Goal: Task Accomplishment & Management: Understand process/instructions

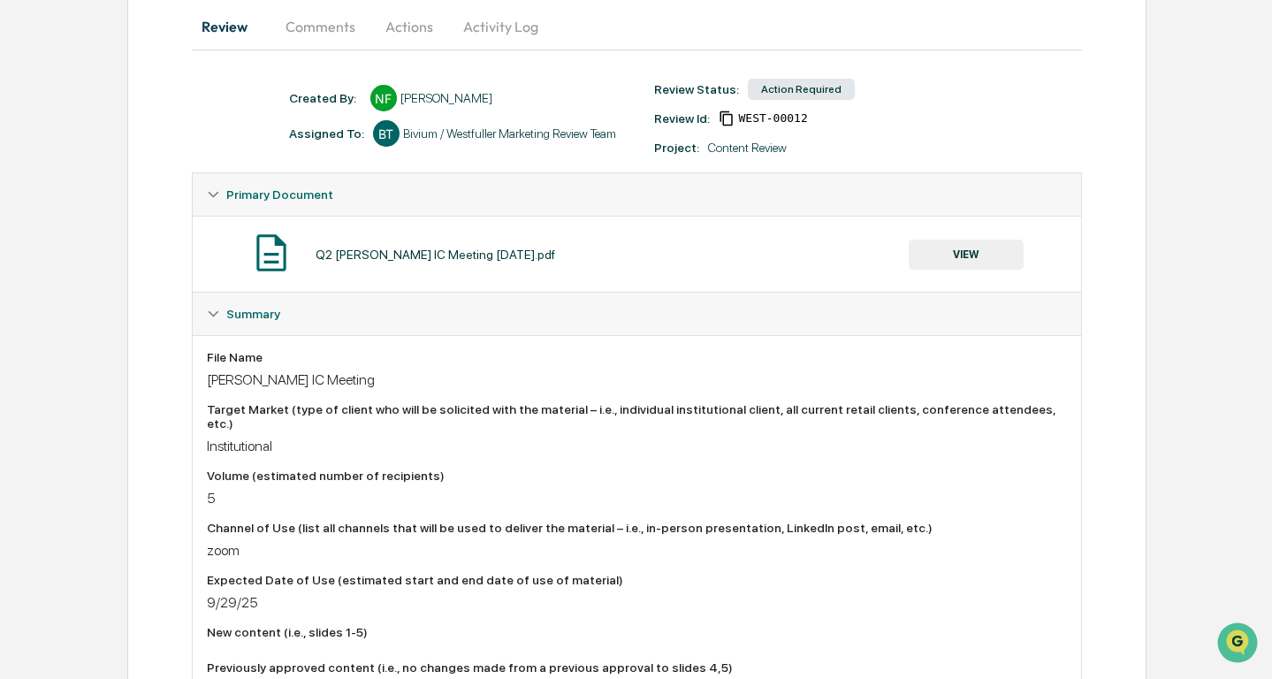
click at [327, 32] on button "Comments" at bounding box center [320, 26] width 98 height 42
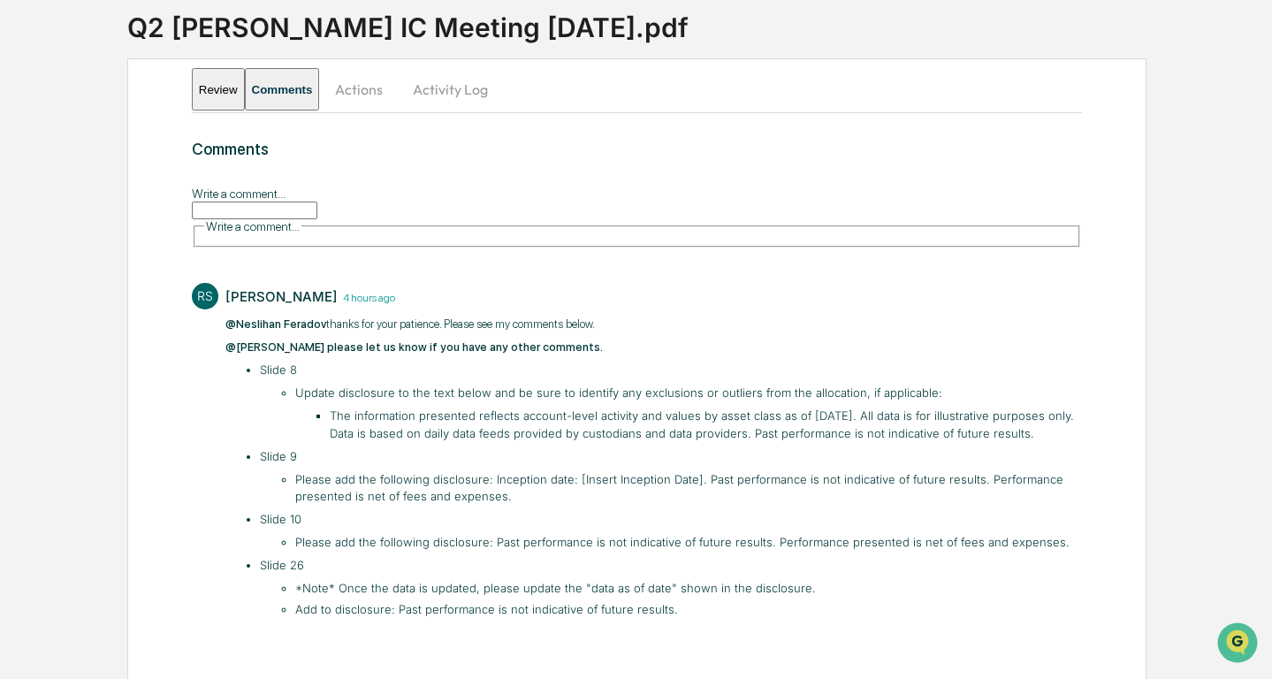
scroll to position [115, 0]
click at [831, 386] on li "Update disclosure to the text below and be sure to identify any exclusions or o…" at bounding box center [688, 412] width 786 height 57
drag, startPoint x: 936, startPoint y: 417, endPoint x: 329, endPoint y: 402, distance: 607.3
click at [330, 406] on li "The information presented reflects account-level activity and values by asset c…" at bounding box center [706, 423] width 752 height 34
copy li "The information presented reflects account-level activity and values by asset c…"
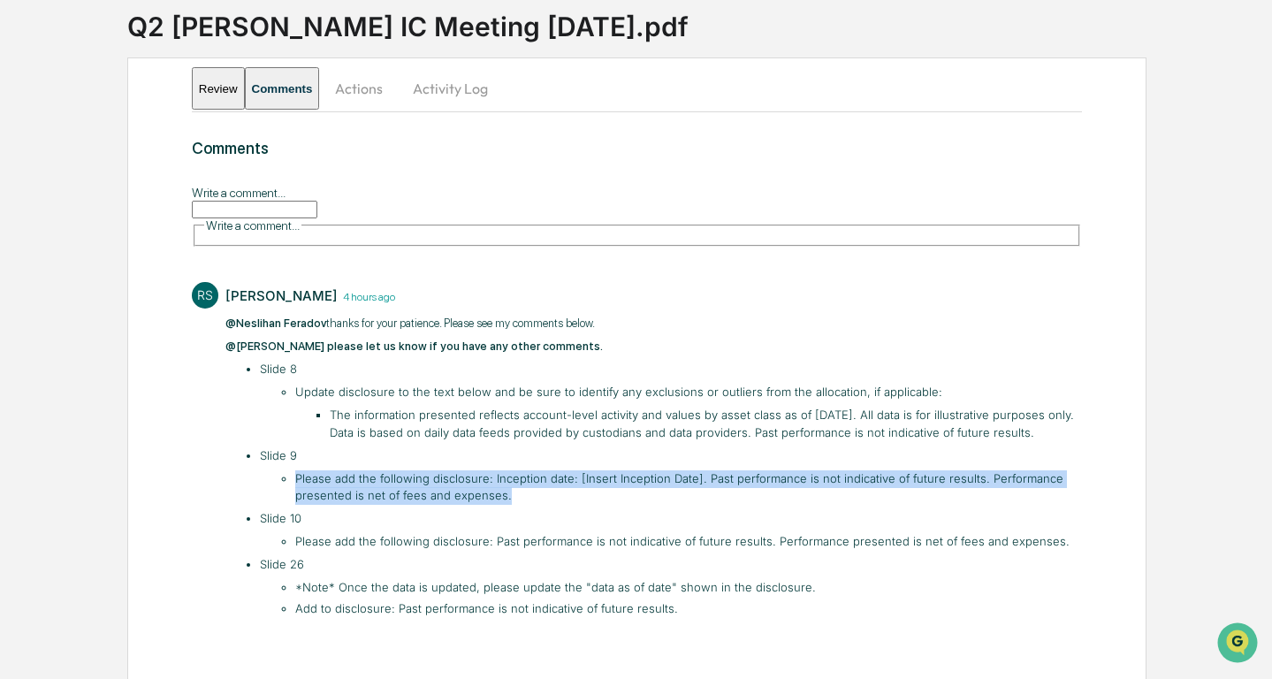
drag, startPoint x: 517, startPoint y: 484, endPoint x: 294, endPoint y: 470, distance: 223.1
click at [295, 470] on li "Please add the following disclosure: Inception date: [Insert Inception Date]. P…" at bounding box center [688, 487] width 786 height 34
copy li "Please add the following disclosure: Inception date: [Insert Inception Date]. P…"
click at [530, 479] on li "Please add the following disclosure: Inception date: [Insert Inception Date]. P…" at bounding box center [688, 487] width 786 height 34
drag, startPoint x: 507, startPoint y: 481, endPoint x: 484, endPoint y: 467, distance: 26.5
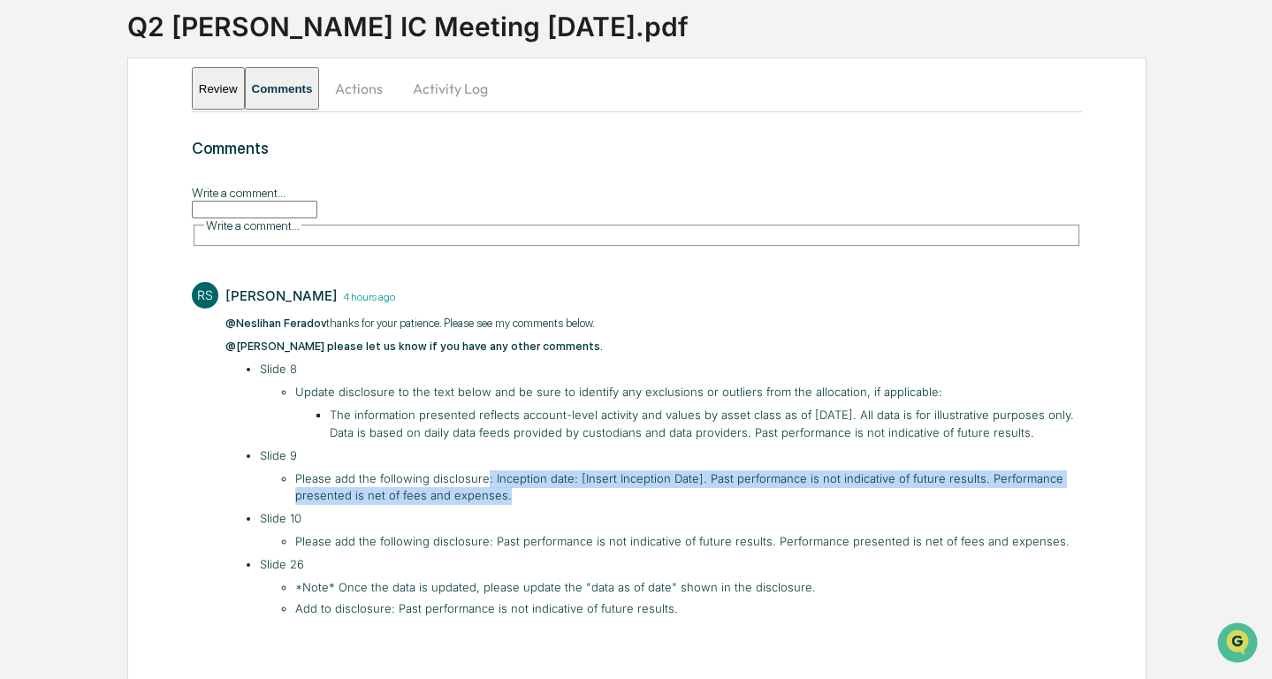
click at [484, 470] on li "Please add the following disclosure: Inception date: [Insert Inception Date]. P…" at bounding box center [688, 487] width 786 height 34
click at [513, 483] on li "Please add the following disclosure: Inception date: [Insert Inception Date]. P…" at bounding box center [688, 487] width 786 height 34
drag, startPoint x: 508, startPoint y: 479, endPoint x: 488, endPoint y: 467, distance: 23.3
click at [488, 470] on li "Please add the following disclosure: Inception date: [Insert Inception Date]. P…" at bounding box center [688, 487] width 786 height 34
copy li "Inception date: [Insert Inception Date]. Past performance is not indicative of …"
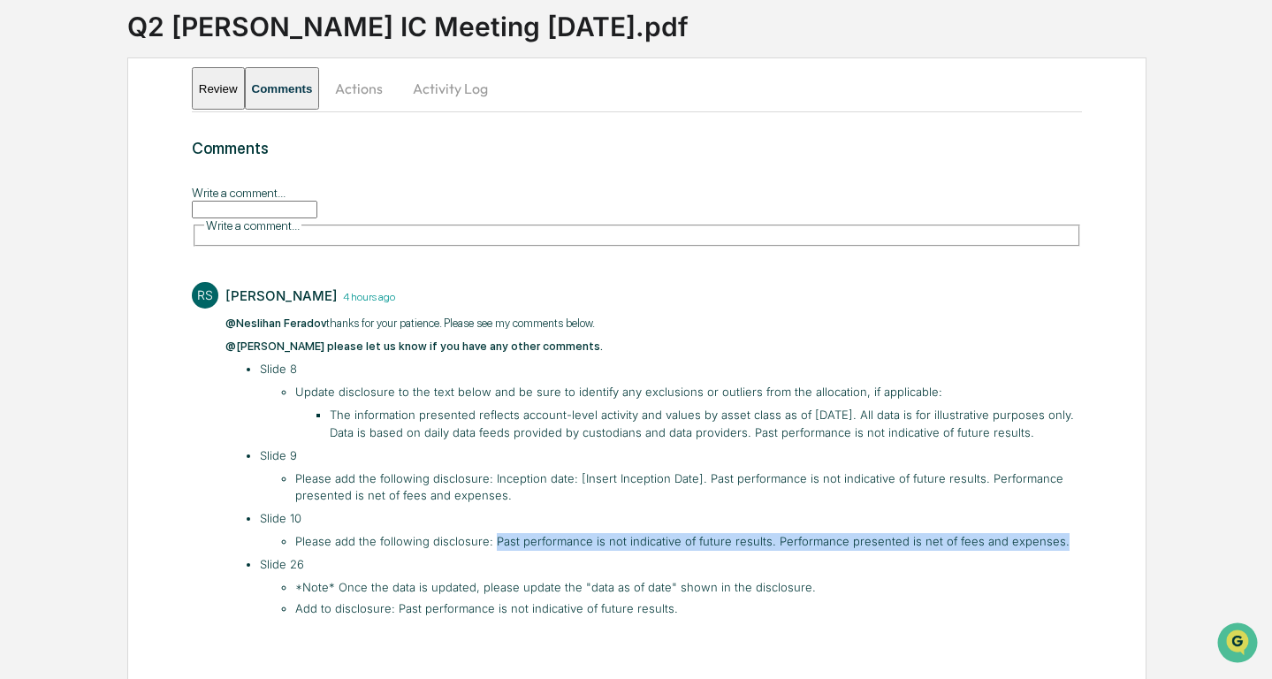
drag, startPoint x: 580, startPoint y: 527, endPoint x: 1061, endPoint y: 520, distance: 481.6
click at [1061, 533] on li "Please add the following disclosure: Past performance is not indicative of futu…" at bounding box center [688, 542] width 786 height 18
copy li "Past performance is not indicative of future results. Performance presented is …"
click at [399, 89] on button "Actions" at bounding box center [359, 88] width 80 height 42
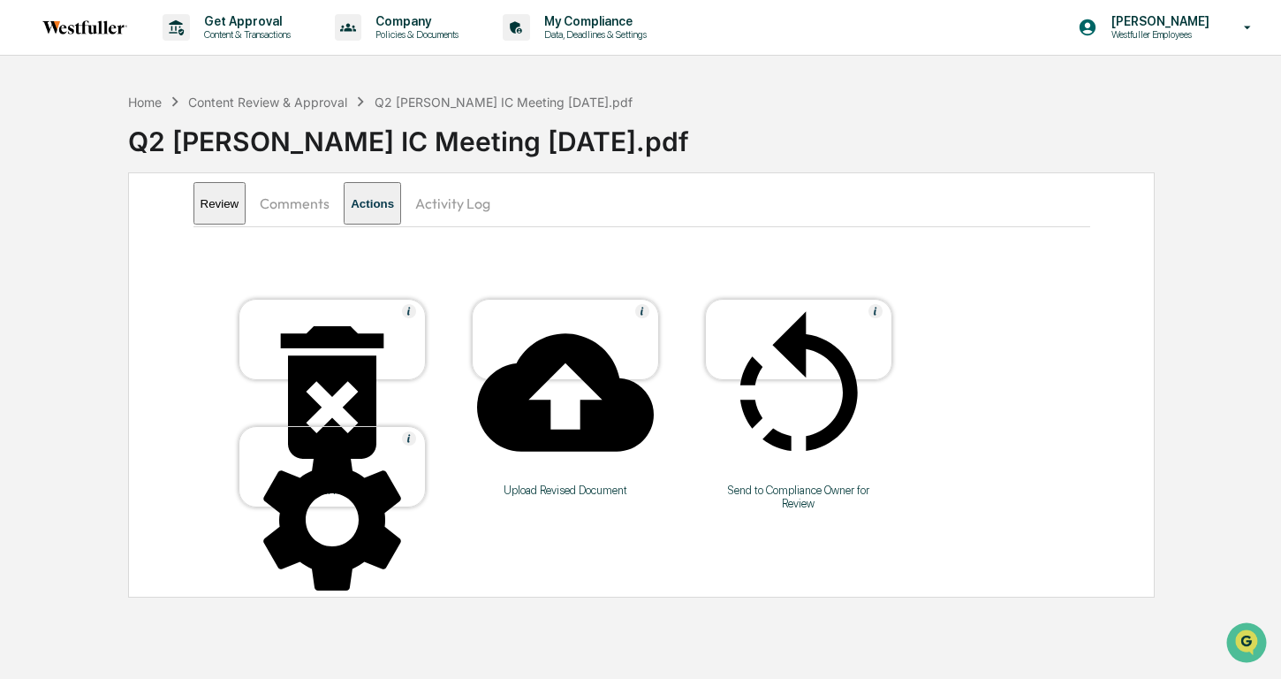
click at [480, 200] on button "Activity Log" at bounding box center [452, 203] width 103 height 42
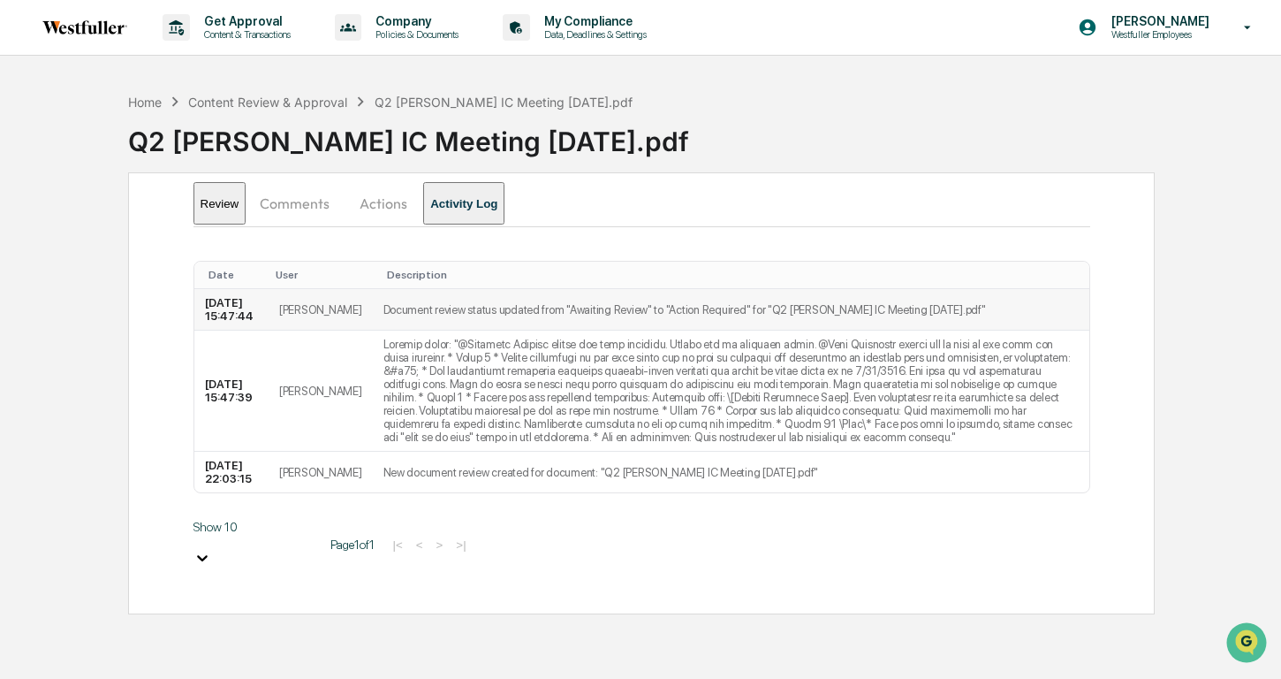
click at [376, 323] on td "Document review status updated from "Awaiting Review" to "Action Required" for …" at bounding box center [731, 310] width 717 height 42
click at [235, 194] on button "Review" at bounding box center [220, 203] width 53 height 42
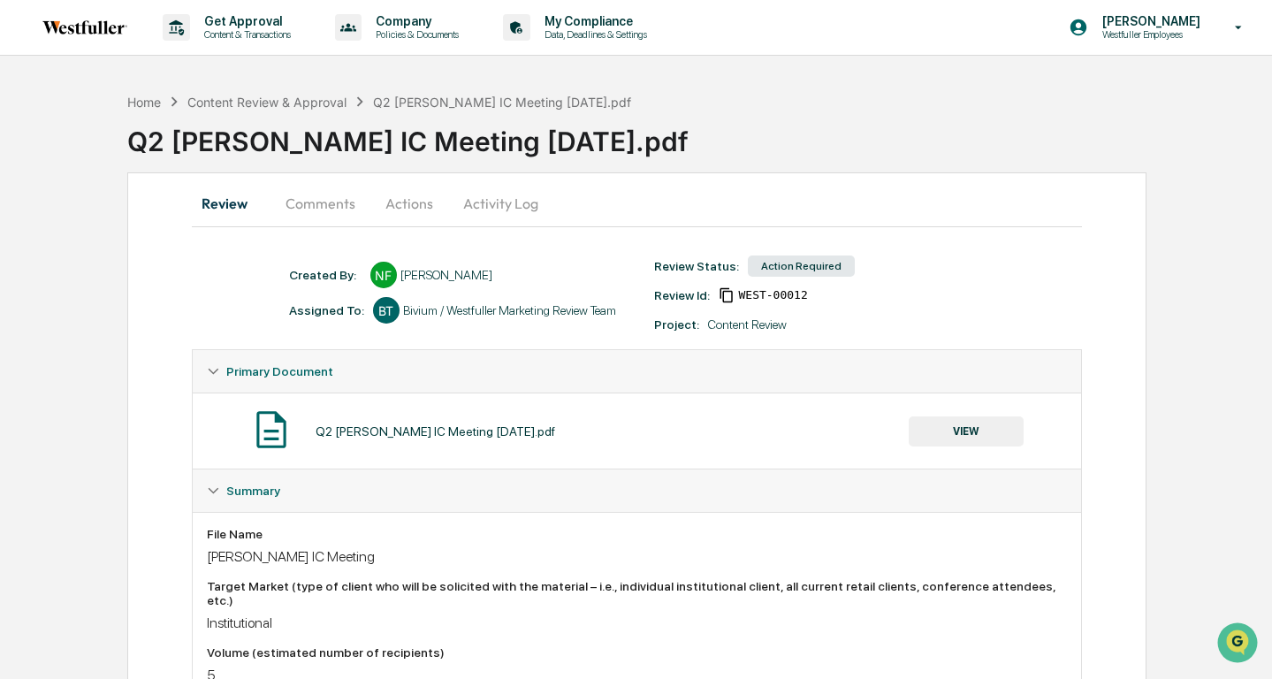
click at [1013, 432] on button "VIEW" at bounding box center [965, 431] width 115 height 30
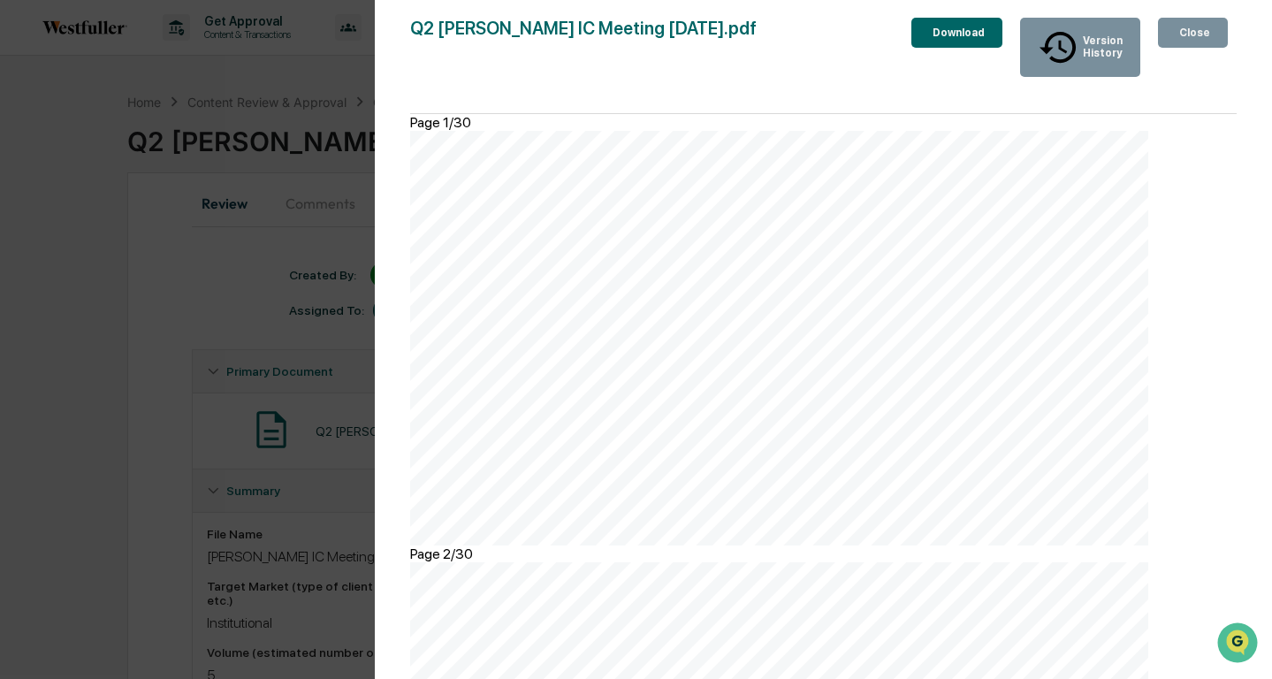
scroll to position [11390, 0]
click at [250, 242] on div "Version History [DATE] 10:03 PM Neslihan Feradov Q2 [PERSON_NAME] IC Meeting [D…" at bounding box center [636, 339] width 1272 height 679
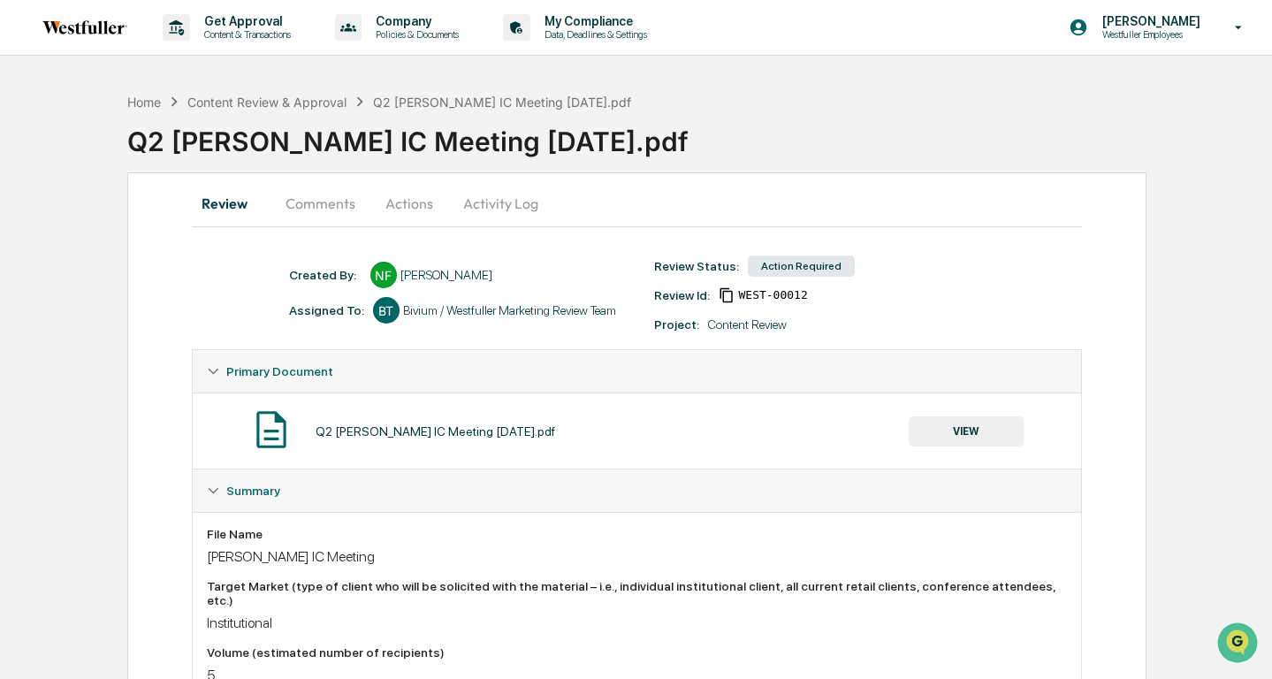
click at [344, 198] on button "Comments" at bounding box center [320, 203] width 98 height 42
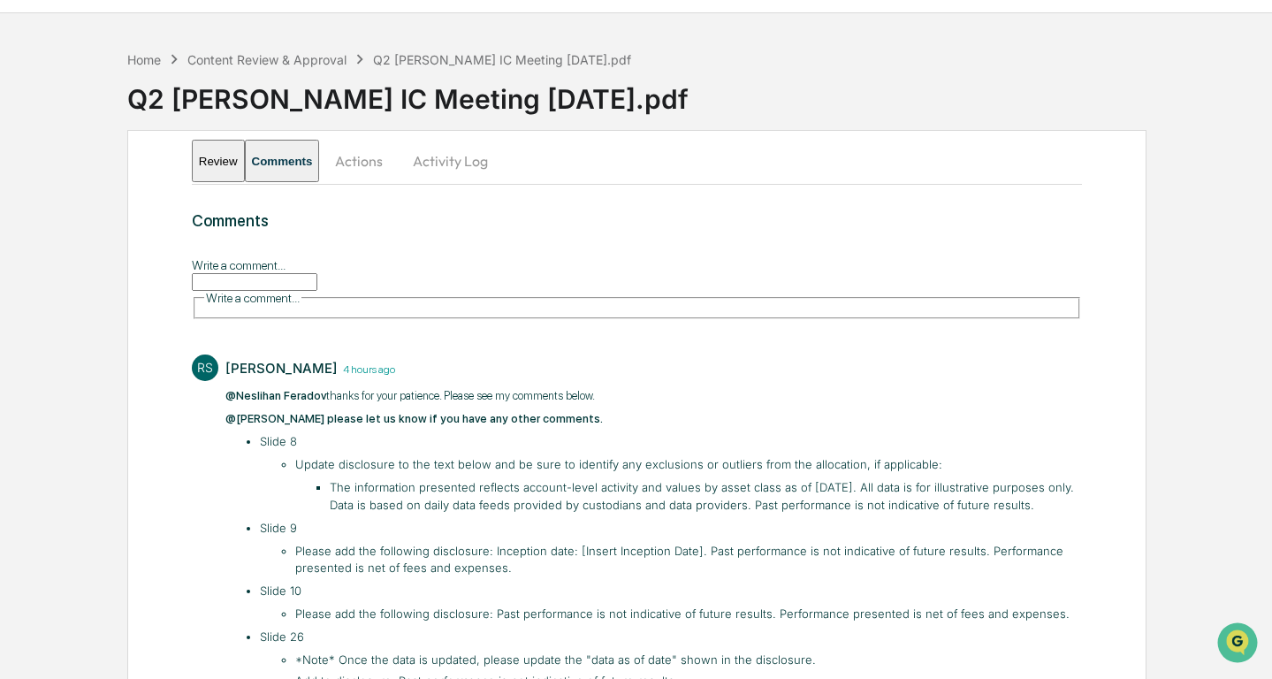
scroll to position [115, 0]
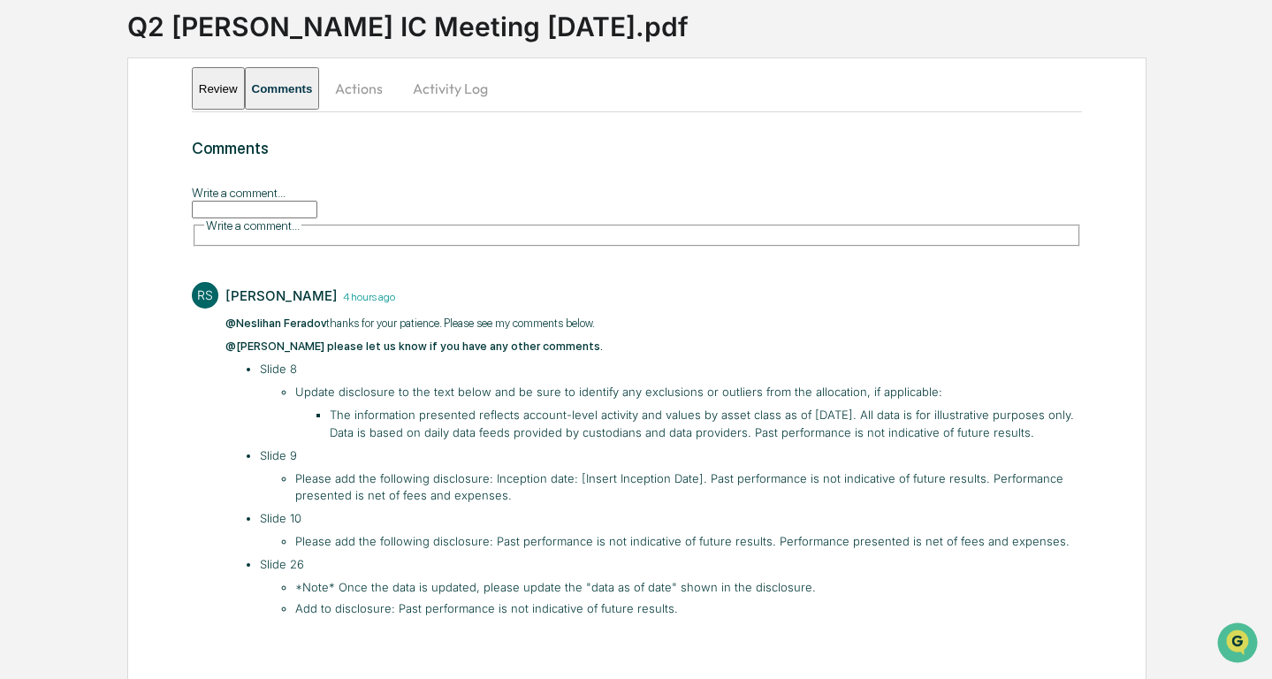
click at [399, 600] on li "Add to disclosure: Past performance is not indicative of future results." at bounding box center [688, 609] width 786 height 18
drag, startPoint x: 394, startPoint y: 594, endPoint x: 672, endPoint y: 596, distance: 277.5
click at [672, 600] on li "Add to disclosure: Past performance is not indicative of future results." at bounding box center [688, 609] width 786 height 18
copy li "Past performance is not indicative of future results."
